Goal: Transaction & Acquisition: Obtain resource

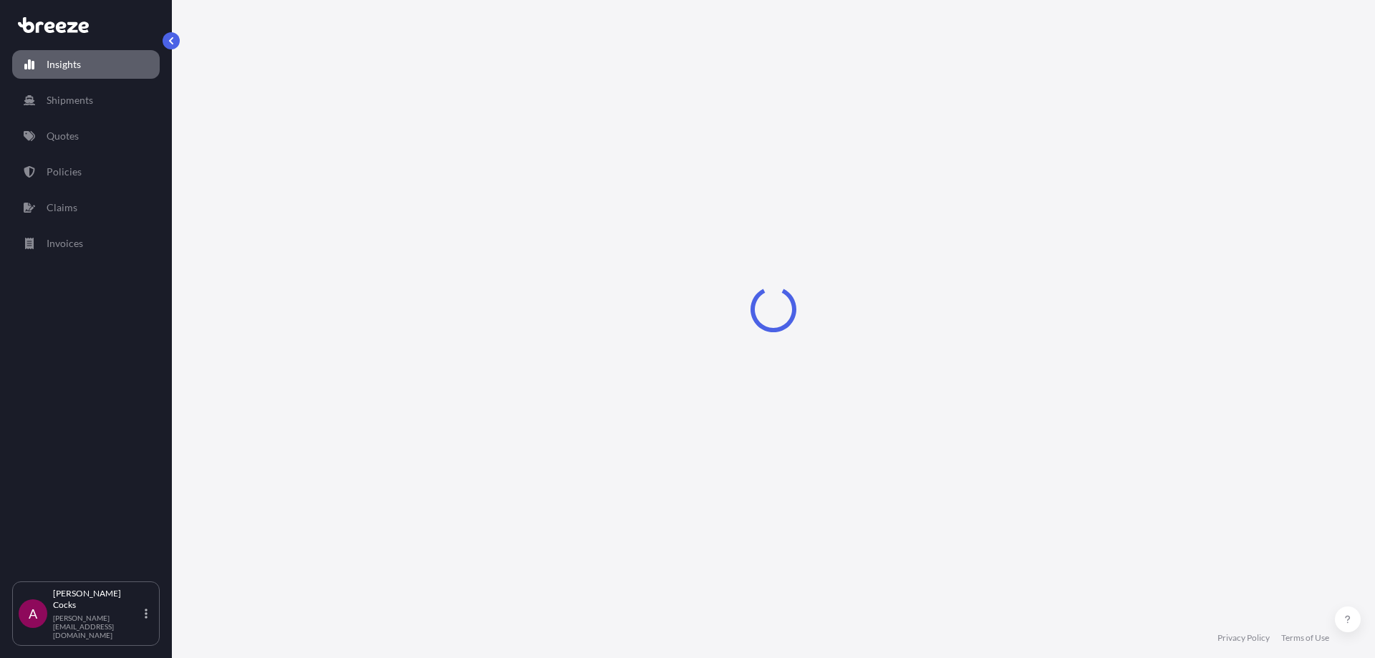
select select "2025"
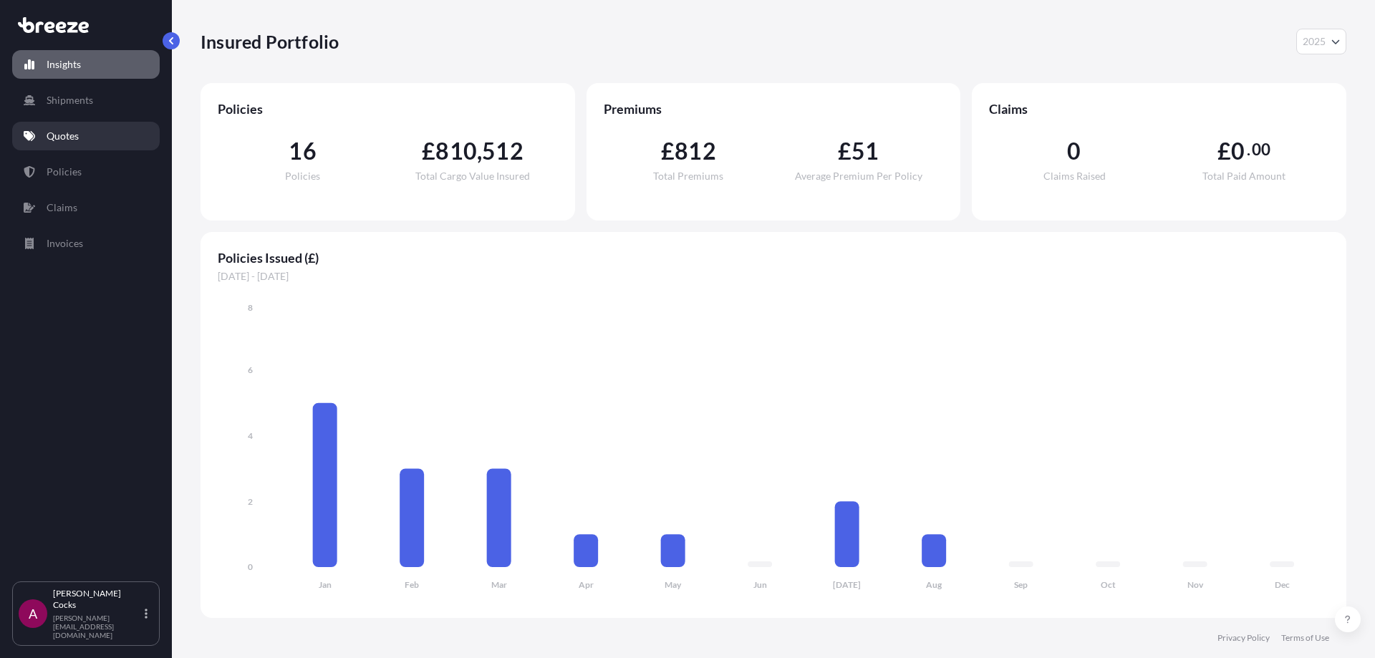
click at [84, 142] on link "Quotes" at bounding box center [86, 136] width 148 height 29
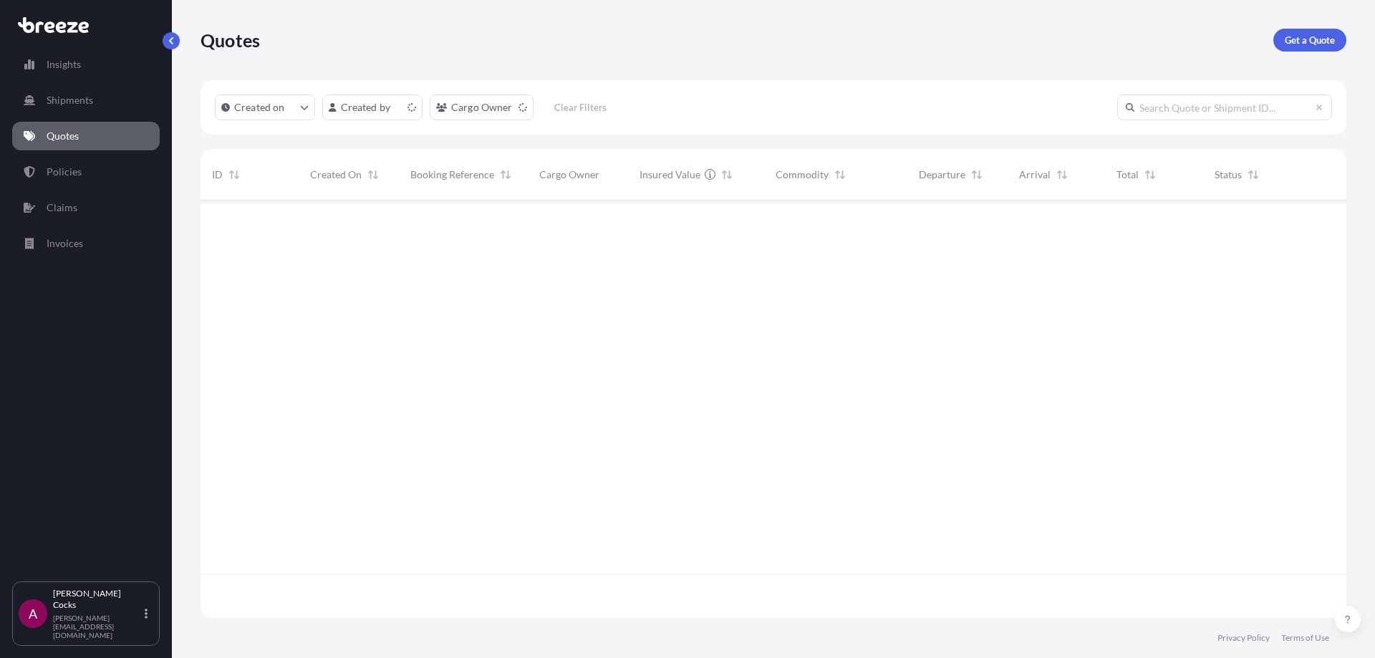
scroll to position [415, 1135]
click at [1300, 35] on p "Get a Quote" at bounding box center [1310, 40] width 50 height 14
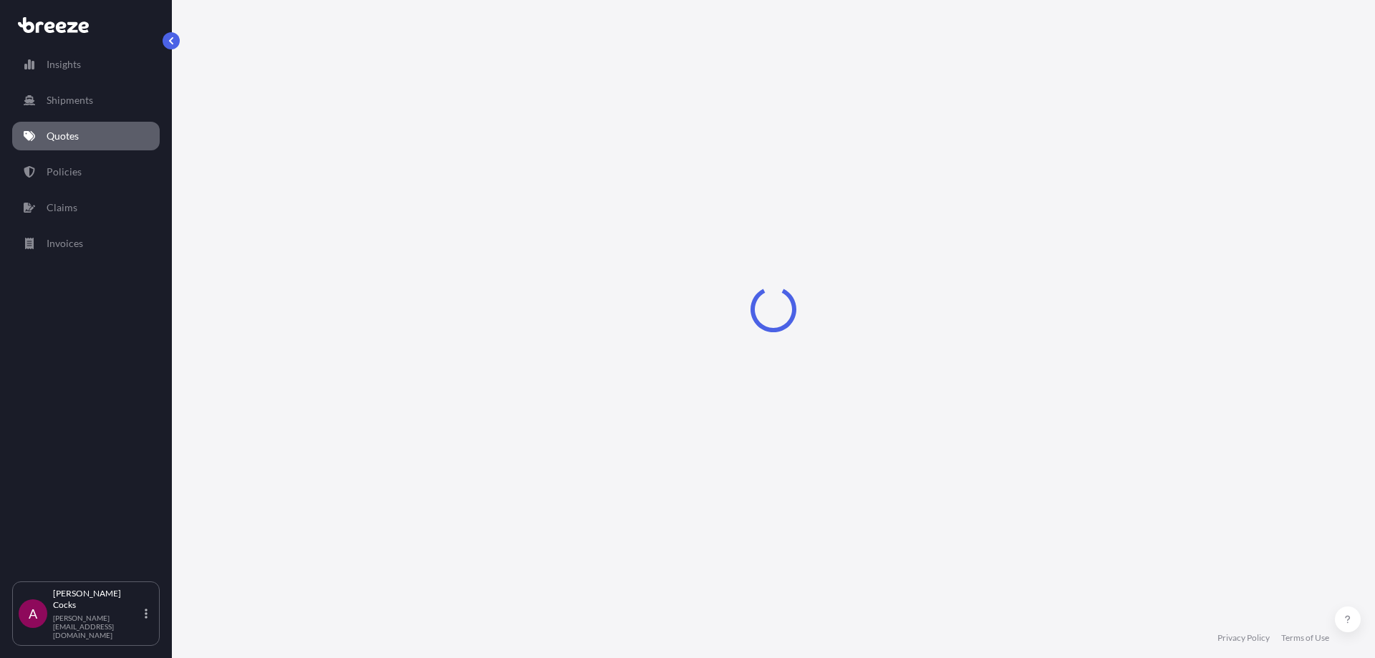
select select "Sea"
select select "1"
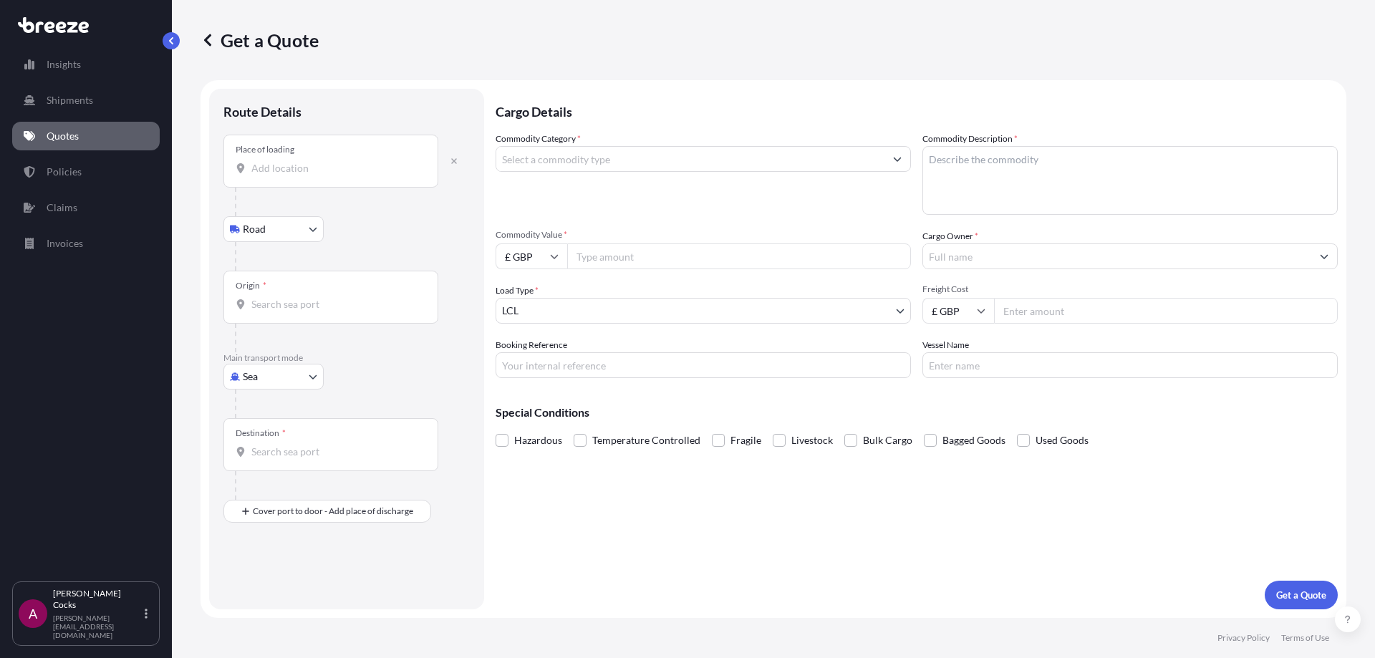
click at [309, 385] on body "Insights Shipments Quotes Policies Claims Invoices A [PERSON_NAME] [PERSON_NAME…" at bounding box center [687, 329] width 1375 height 658
click at [272, 433] on div "Air" at bounding box center [273, 440] width 89 height 26
select select "Air"
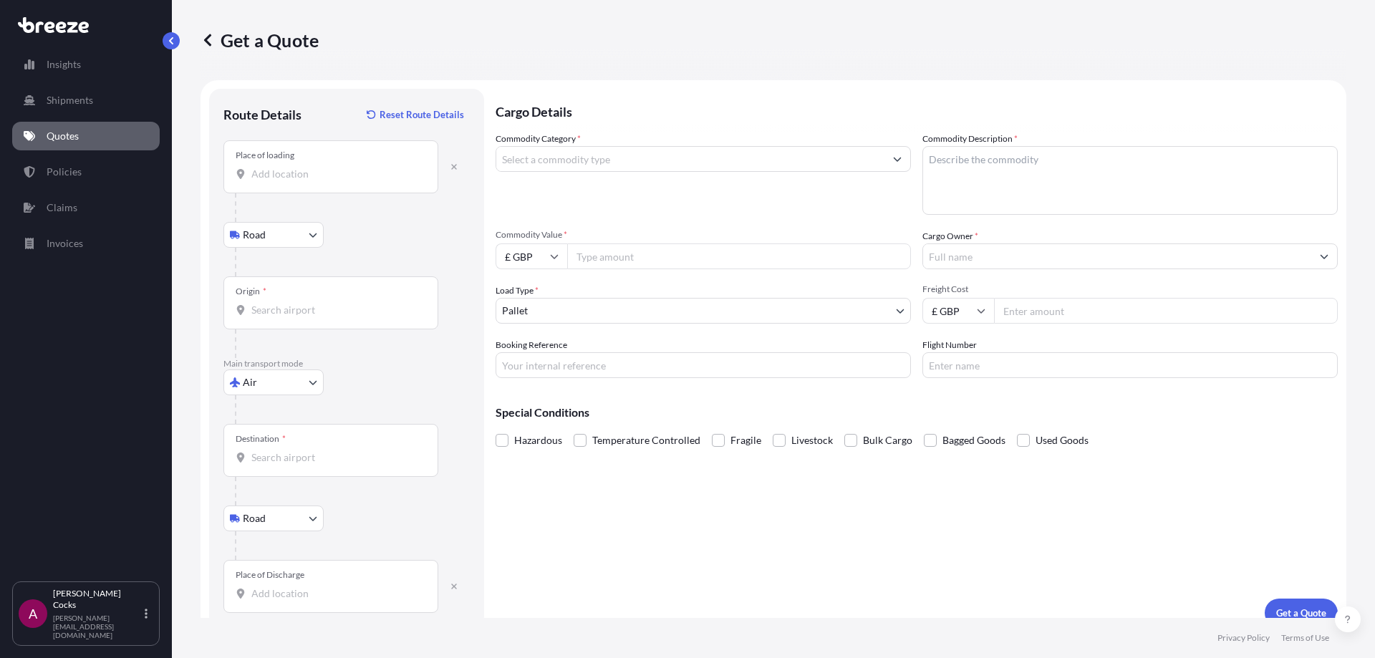
click at [332, 322] on div "Origin *" at bounding box center [330, 302] width 215 height 53
click at [332, 317] on input "Origin *" at bounding box center [335, 310] width 169 height 14
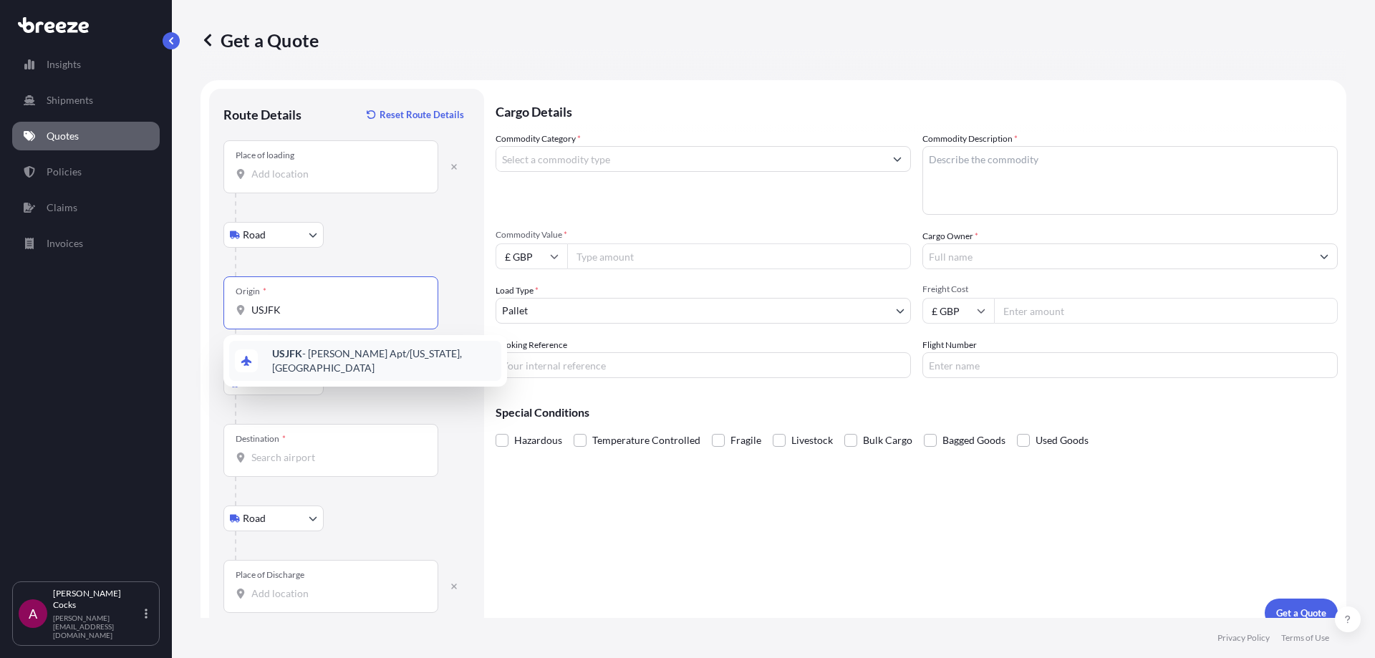
click at [331, 358] on span "USJFK - [PERSON_NAME] Apt/[US_STATE], [GEOGRAPHIC_DATA]" at bounding box center [383, 361] width 223 height 29
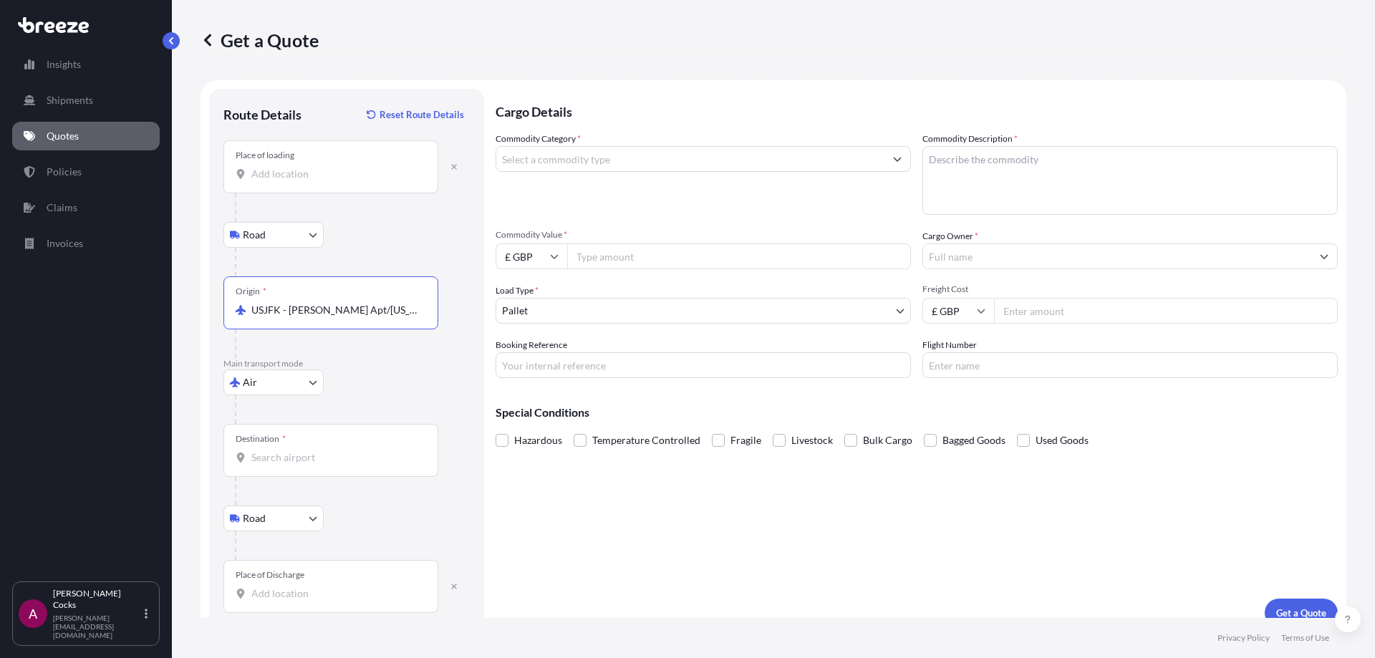
type input "USJFK - [PERSON_NAME] Apt/[US_STATE], [GEOGRAPHIC_DATA]"
click at [316, 458] on input "Destination *" at bounding box center [335, 457] width 169 height 14
type input "GBLHR - Heathrow Apt/[GEOGRAPHIC_DATA], [GEOGRAPHIC_DATA]"
click at [354, 168] on input "Place of loading" at bounding box center [335, 174] width 169 height 14
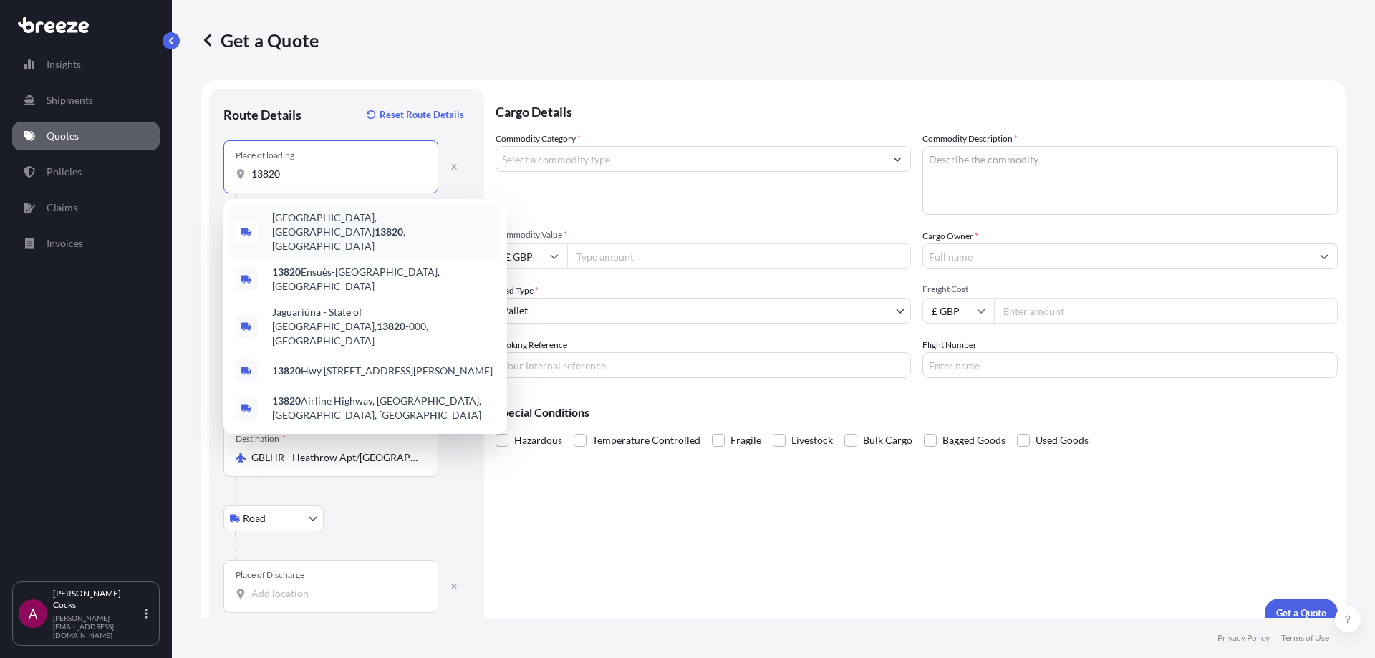
click at [367, 222] on span "[GEOGRAPHIC_DATA], [GEOGRAPHIC_DATA] 13820 , [GEOGRAPHIC_DATA]" at bounding box center [383, 232] width 223 height 43
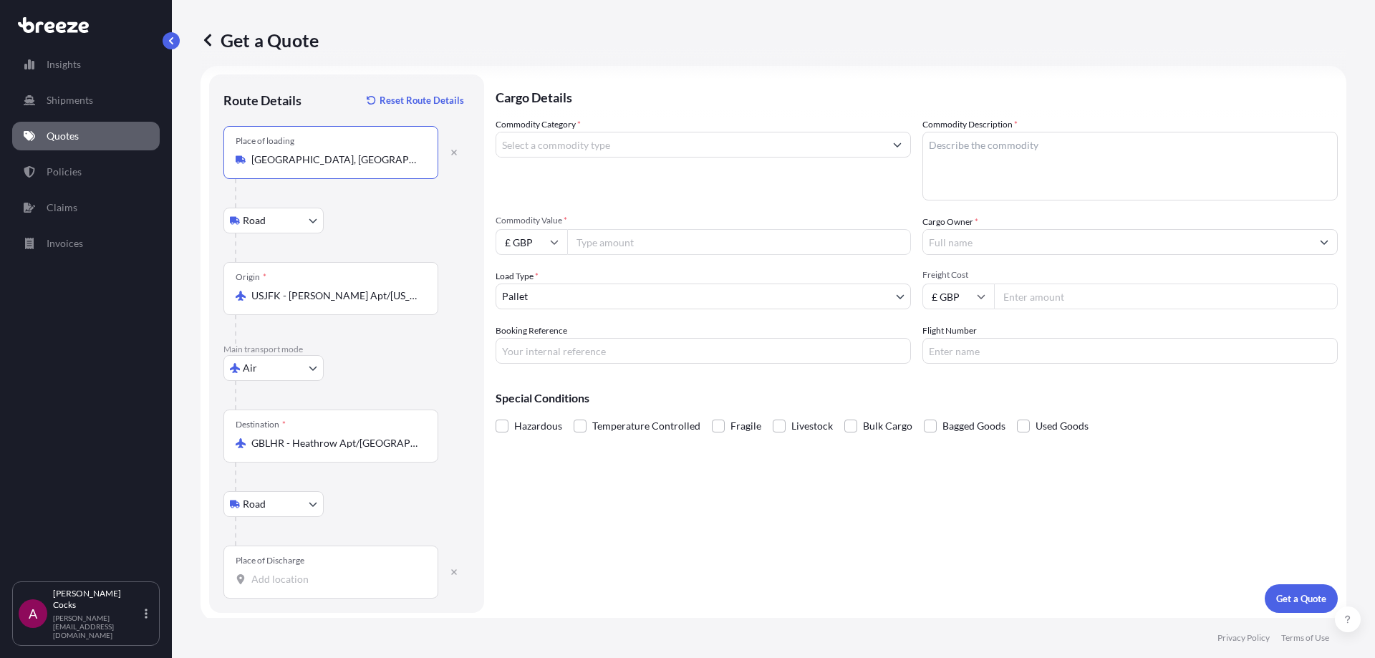
scroll to position [18, 0]
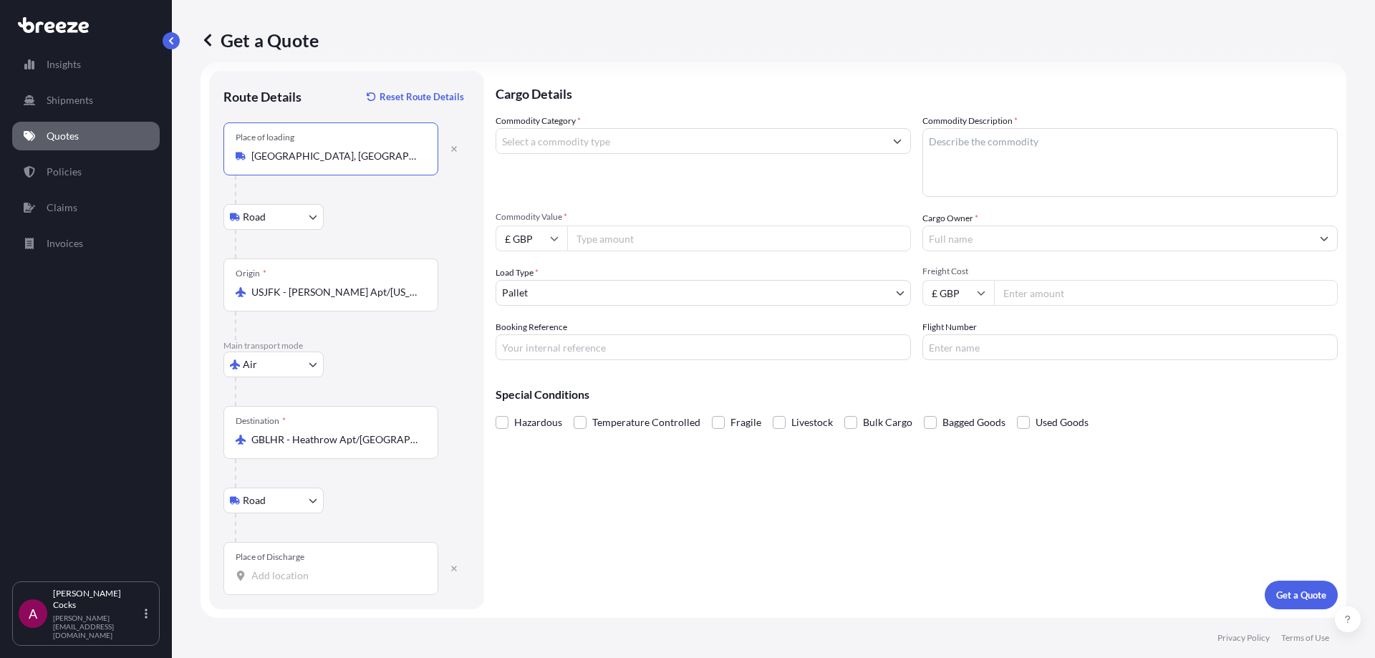
type input "[GEOGRAPHIC_DATA], [GEOGRAPHIC_DATA] 13820, [GEOGRAPHIC_DATA]"
click at [338, 576] on input "Place of Discharge" at bounding box center [335, 576] width 169 height 14
click at [414, 624] on span "[GEOGRAPHIC_DATA], Abingdon OX14 4SD , [GEOGRAPHIC_DATA]" at bounding box center [383, 633] width 223 height 43
type input "[GEOGRAPHIC_DATA], Abingdon OX14 4SD, [GEOGRAPHIC_DATA]"
click at [695, 226] on input "Commodity Value *" at bounding box center [739, 239] width 344 height 26
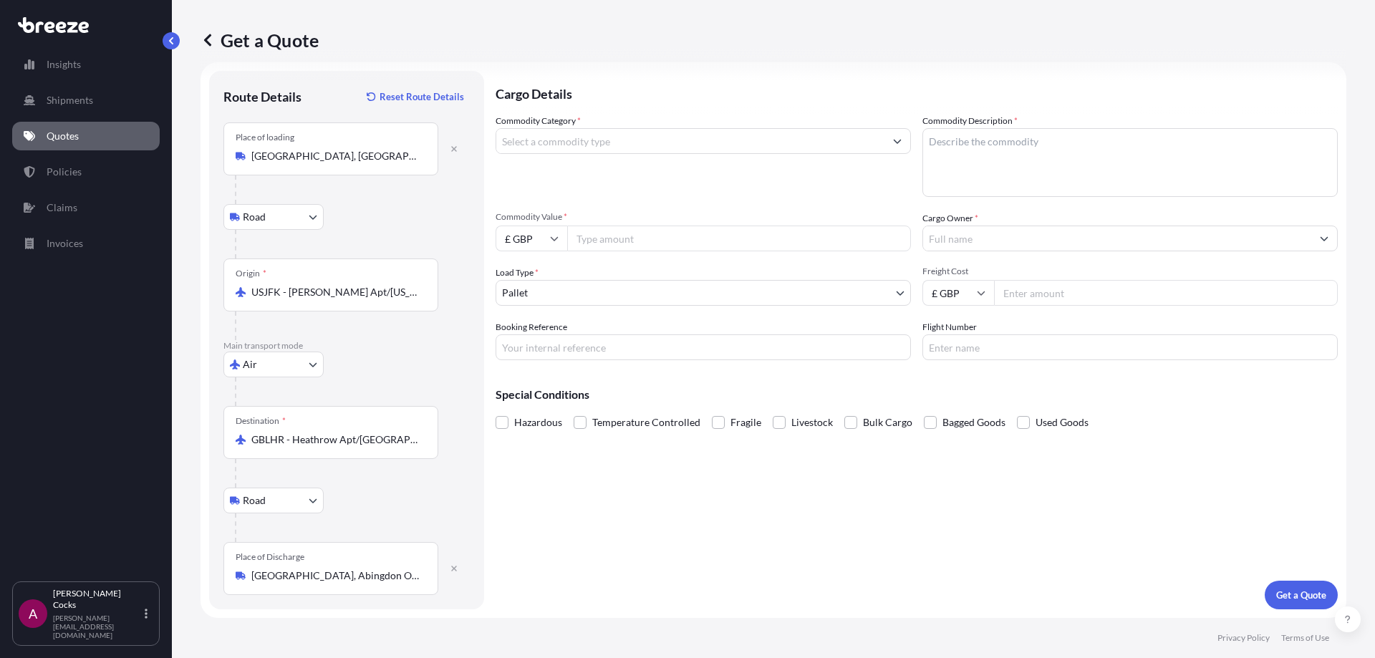
click at [554, 247] on input "£ GBP" at bounding box center [532, 239] width 72 height 26
click at [529, 347] on div "$ USD" at bounding box center [531, 337] width 60 height 27
type input "$ USD"
click at [653, 256] on div "Commodity Category * Commodity Description * Commodity Value * $ USD Cargo Owne…" at bounding box center [917, 237] width 842 height 246
click at [653, 251] on div "Commodity Category * Commodity Description * Commodity Value * $ USD Cargo Owne…" at bounding box center [917, 237] width 842 height 246
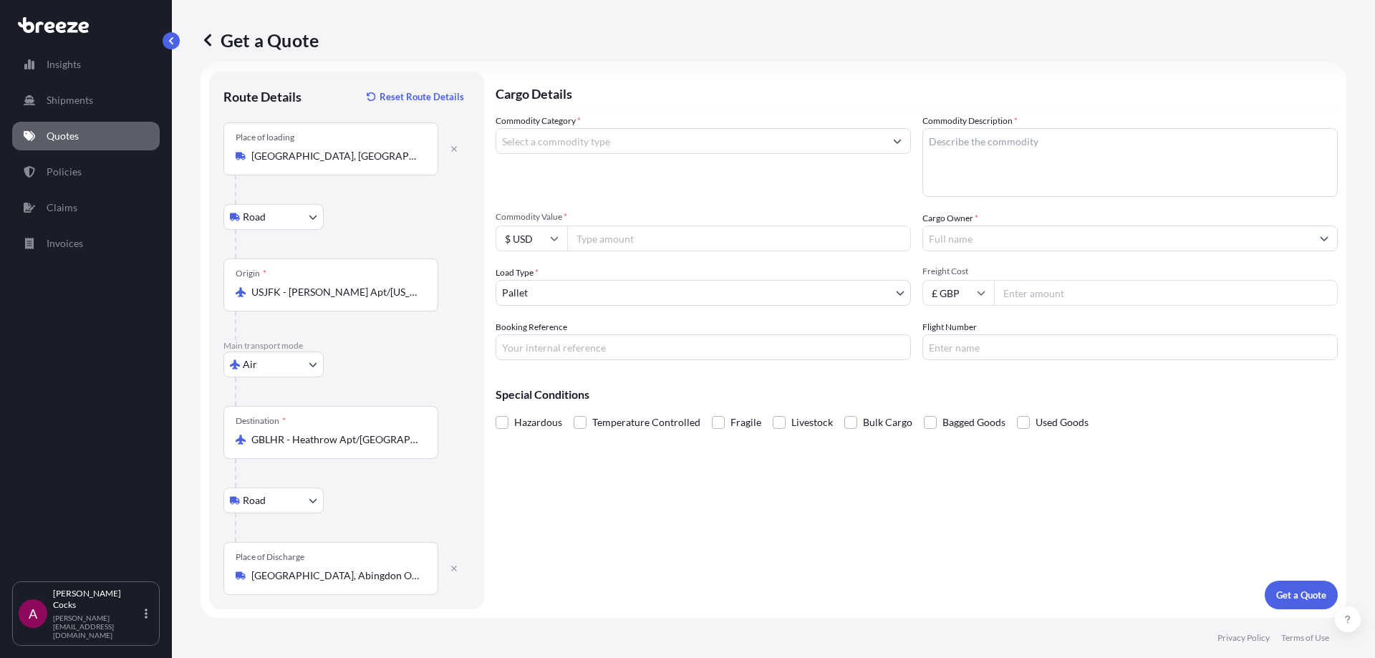
click at [652, 235] on input "Commodity Value *" at bounding box center [739, 239] width 344 height 26
type input "24200"
click at [804, 135] on input "Commodity Category *" at bounding box center [690, 141] width 388 height 26
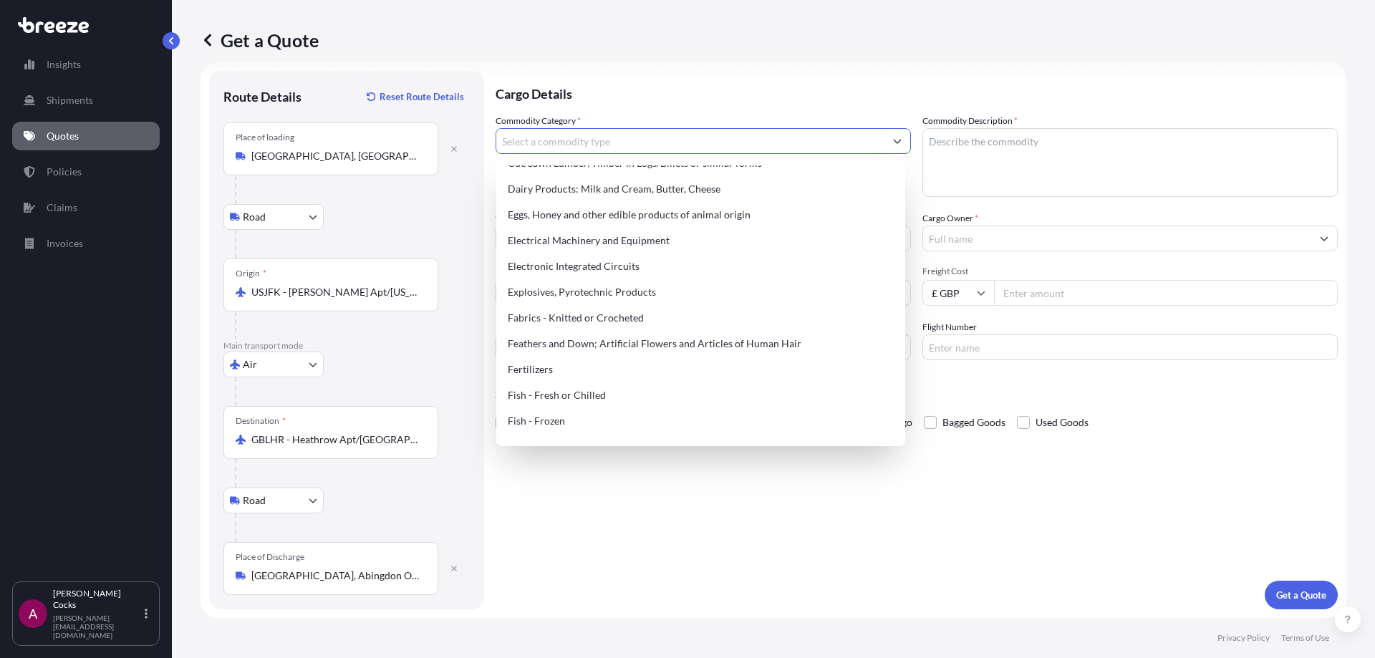
scroll to position [788, 0]
click at [640, 238] on div "Electrical Machinery and Equipment" at bounding box center [700, 241] width 397 height 26
type input "Electrical Machinery and Equipment"
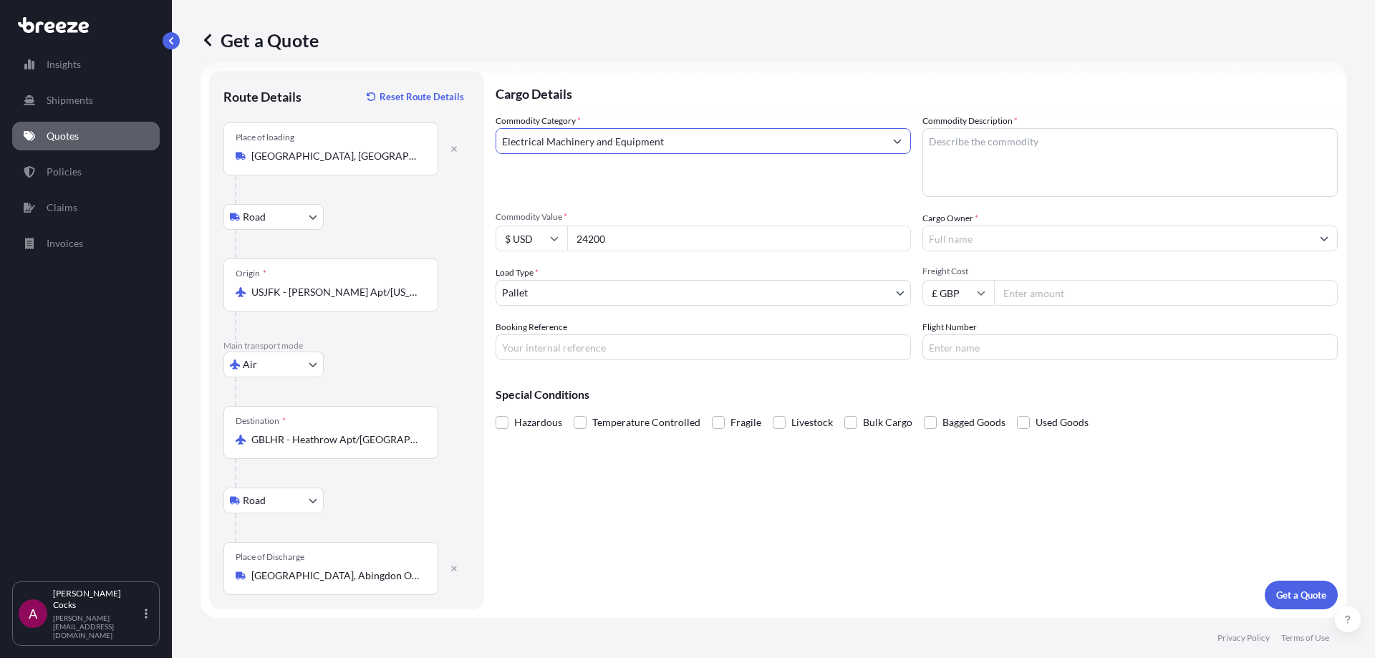
click at [1022, 158] on textarea "Commodity Description *" at bounding box center [1129, 162] width 415 height 69
type textarea "SUPER CAPACITOR"
click at [1061, 245] on input "T" at bounding box center [1117, 239] width 388 height 26
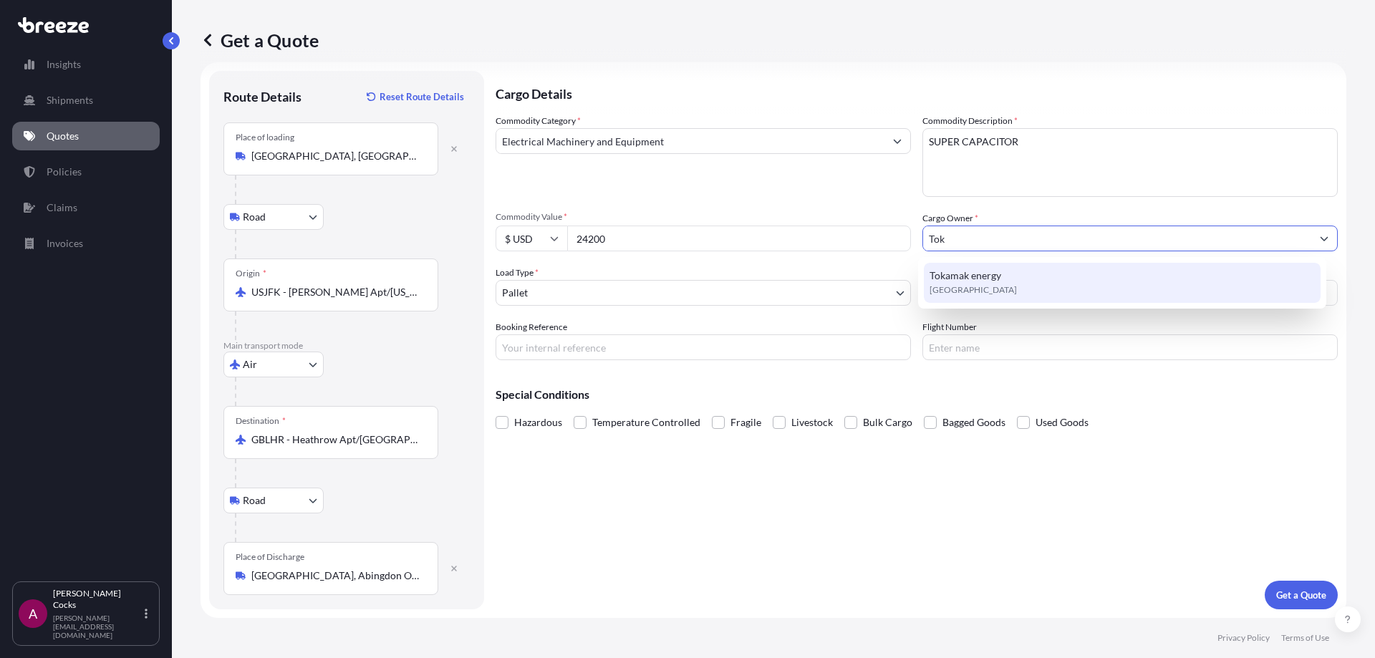
click at [999, 286] on div "Tokamak energy [GEOGRAPHIC_DATA]" at bounding box center [1122, 283] width 397 height 40
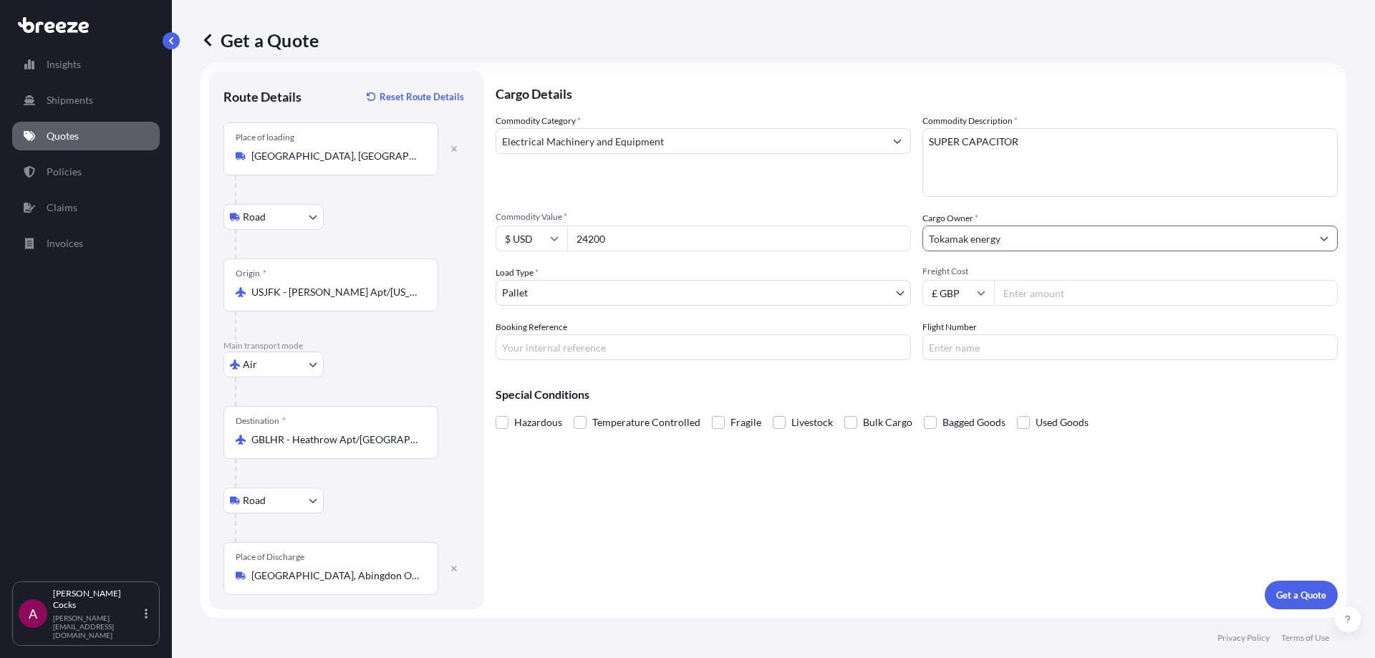
type input "Tokamak energy"
click at [637, 345] on input "Booking Reference" at bounding box center [703, 347] width 415 height 26
type input "Q12824W"
click at [1118, 352] on input "Flight Number" at bounding box center [1129, 347] width 415 height 26
drag, startPoint x: 1288, startPoint y: 553, endPoint x: 1286, endPoint y: 566, distance: 13.1
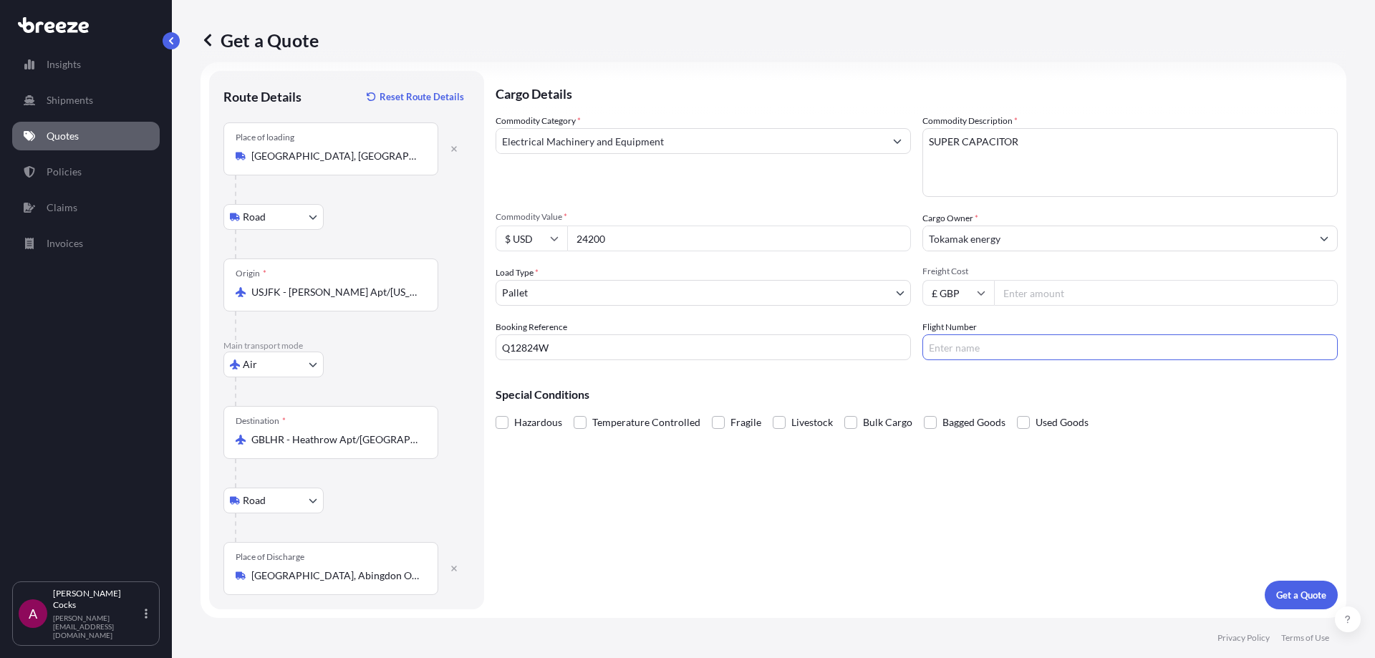
click at [1288, 553] on div "Cargo Details Commodity Category * Electrical Machinery and Equipment Commodity…" at bounding box center [917, 340] width 842 height 539
click at [1285, 590] on p "Get a Quote" at bounding box center [1301, 595] width 50 height 14
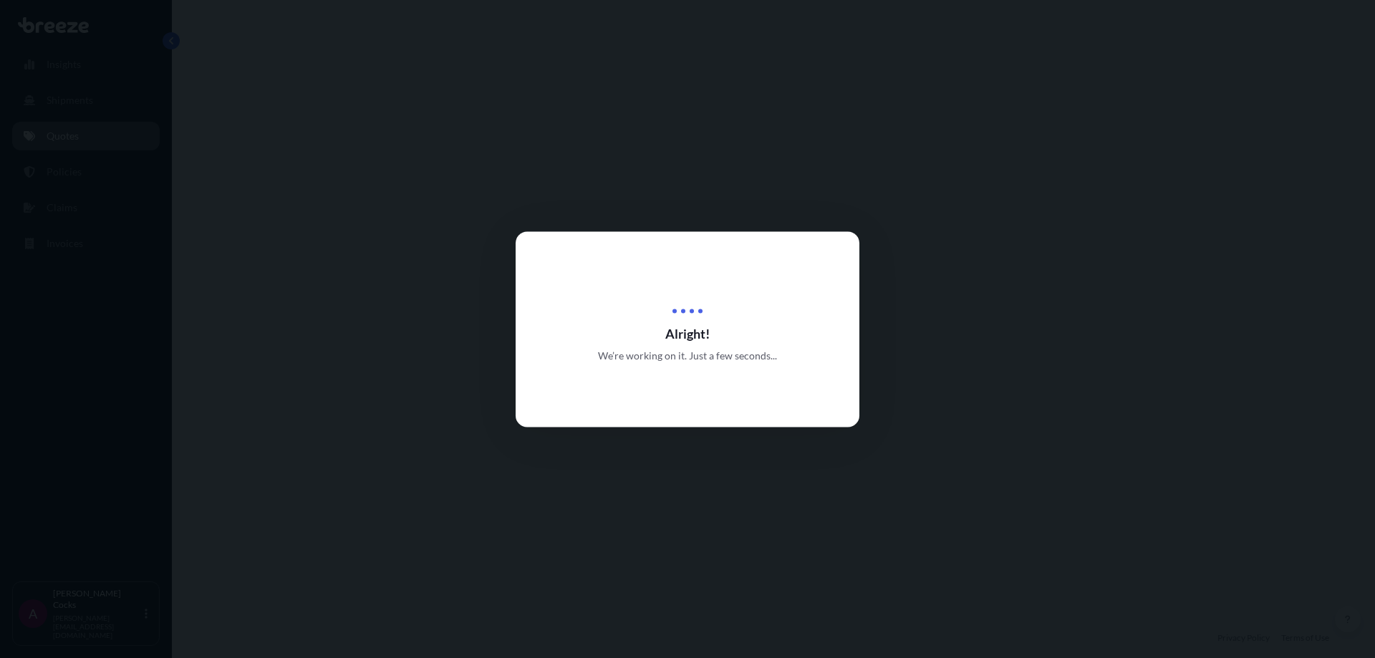
select select "Road"
select select "Air"
select select "Road"
select select "1"
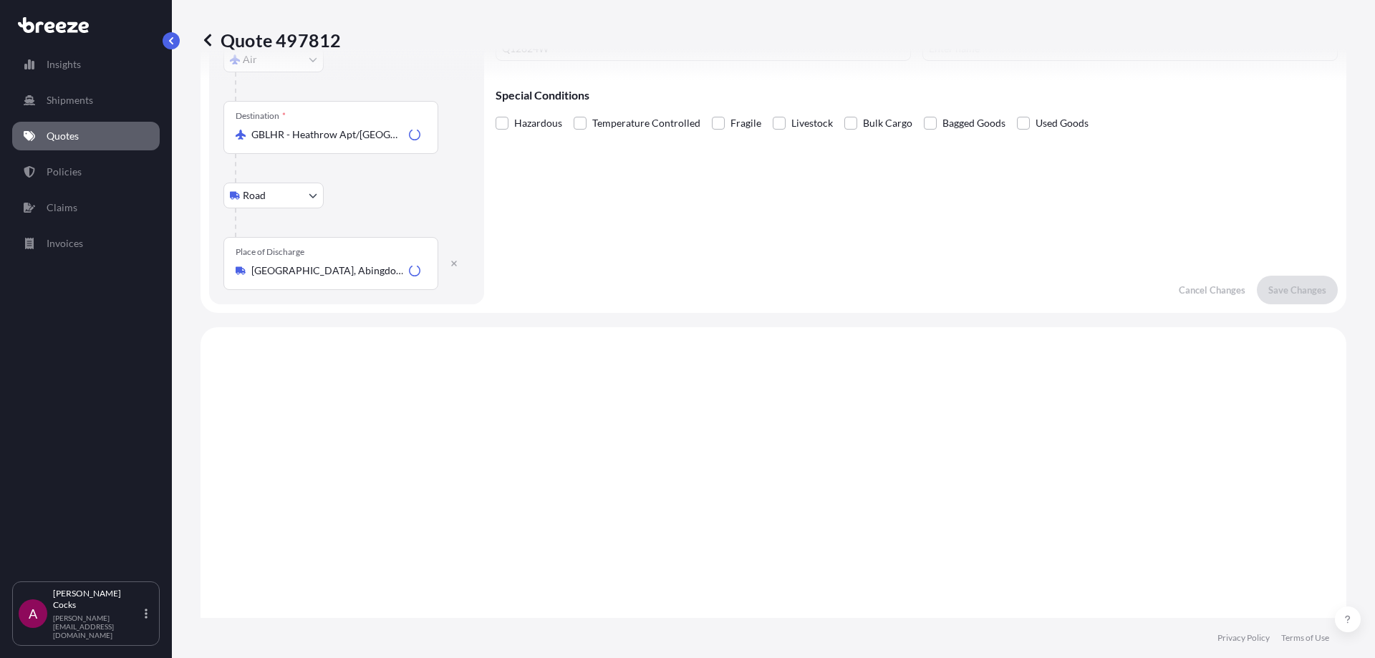
scroll to position [573, 0]
